Goal: Task Accomplishment & Management: Manage account settings

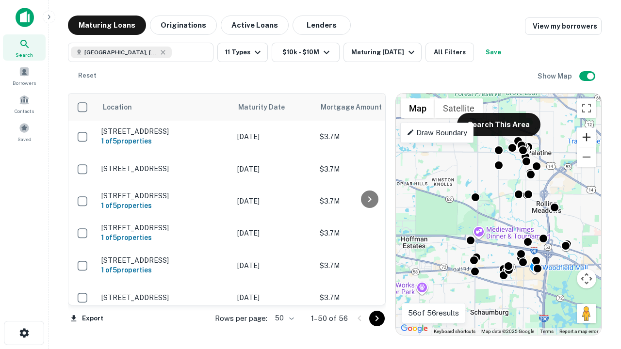
click at [587, 137] on button "Zoom in" at bounding box center [586, 137] width 19 height 19
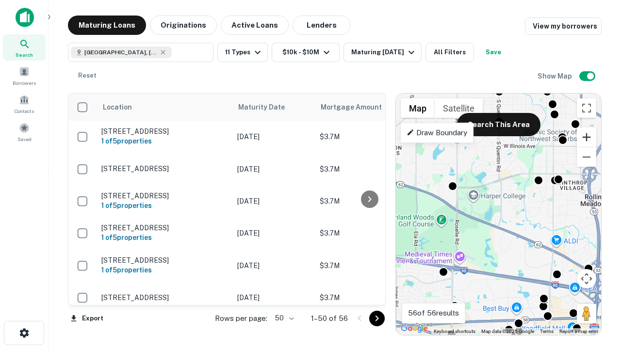
click at [587, 137] on button "Zoom in" at bounding box center [586, 137] width 19 height 19
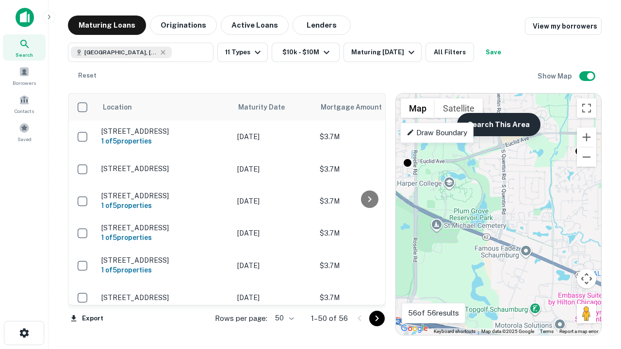
click at [498, 125] on button "Search This Area" at bounding box center [498, 124] width 83 height 23
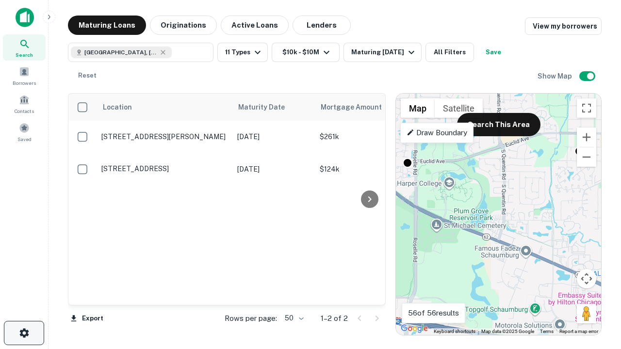
click at [24, 333] on icon "button" at bounding box center [24, 334] width 12 height 12
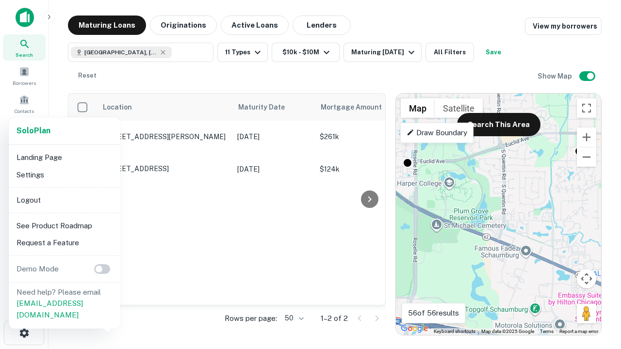
click at [64, 200] on li "Logout" at bounding box center [65, 200] width 104 height 17
